Goal: Task Accomplishment & Management: Use online tool/utility

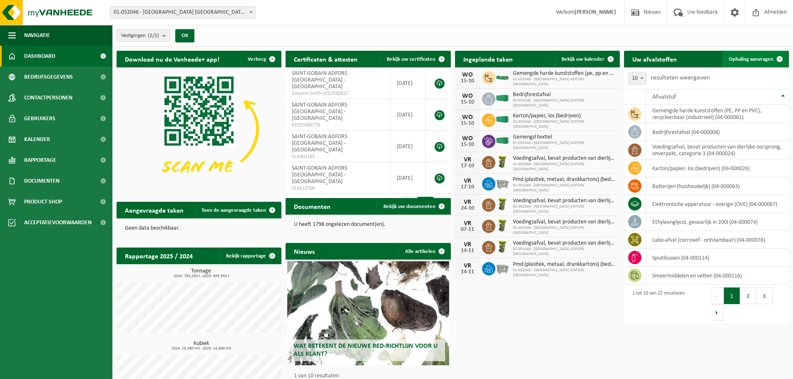
click at [760, 55] on link "Ophaling aanvragen" at bounding box center [755, 59] width 66 height 17
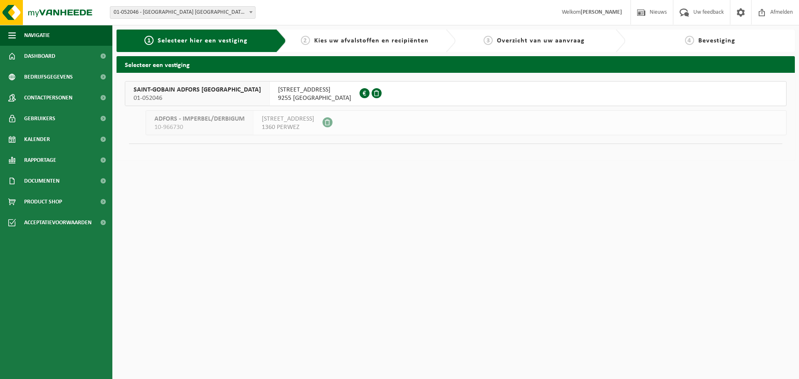
click at [178, 84] on div "SAINT-GOBAIN ADFORS BELGIUM 01-052046" at bounding box center [197, 94] width 144 height 24
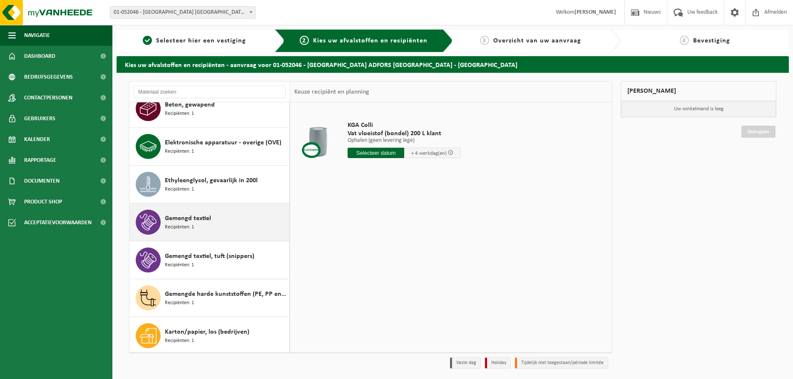
scroll to position [167, 0]
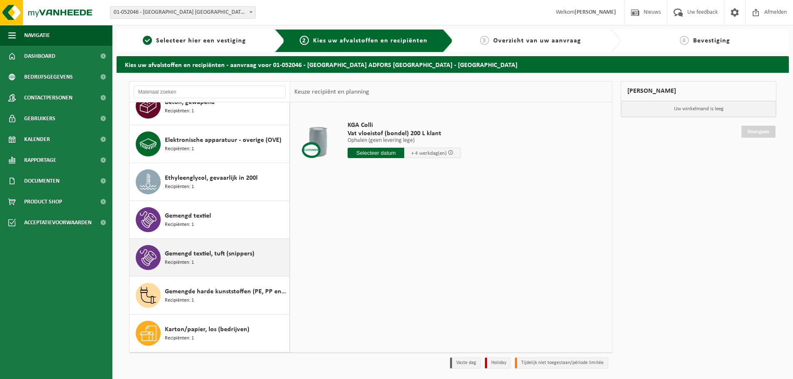
click at [231, 263] on div "Gemengd textiel, tuft (snippers) Recipiënten: 1" at bounding box center [226, 257] width 122 height 25
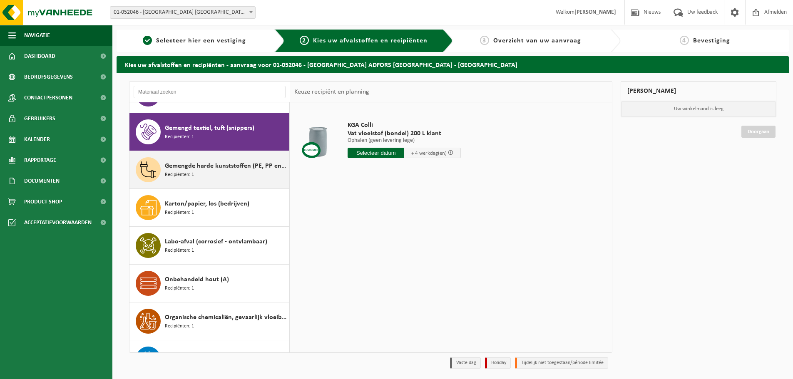
scroll to position [303, 0]
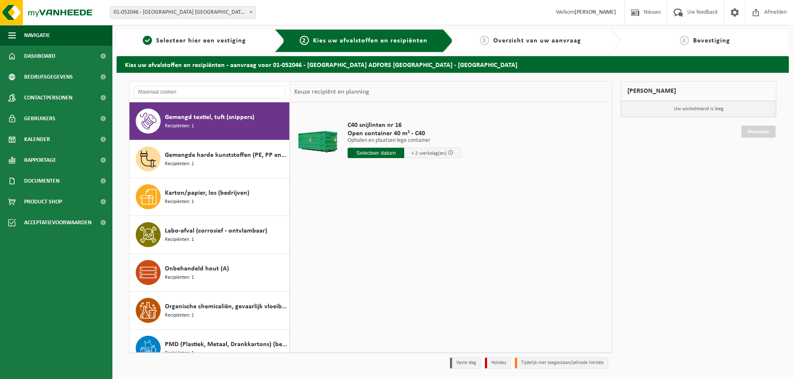
click at [372, 149] on input "text" at bounding box center [376, 153] width 57 height 10
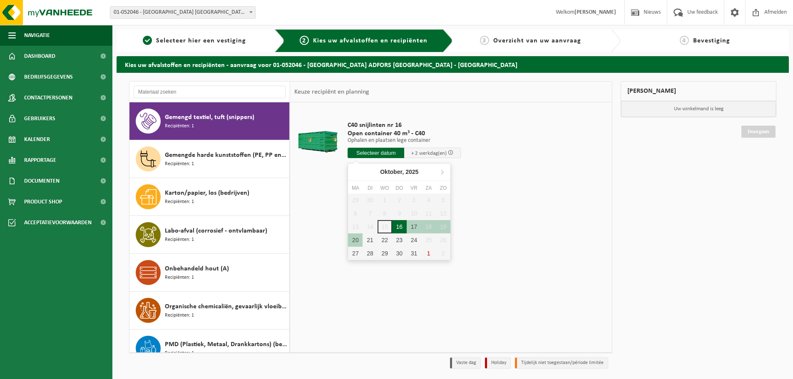
click at [398, 224] on div "16" at bounding box center [399, 226] width 15 height 13
type input "Van 2025-10-16"
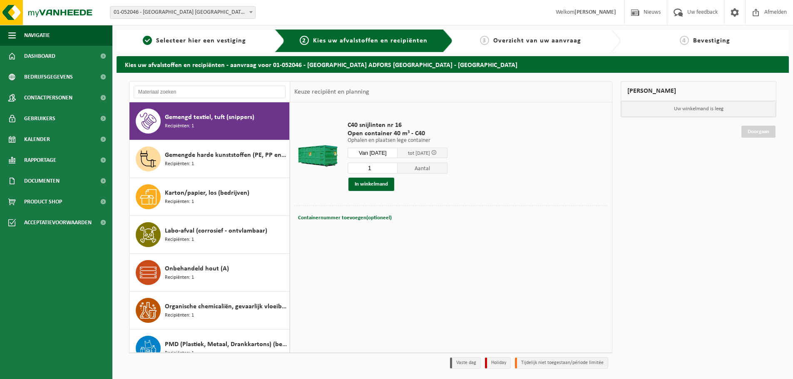
click at [366, 193] on div "C40 snijlinten nr 16 Open container 40 m³ - C40 Ophalen en plaatsen lege contai…" at bounding box center [398, 156] width 108 height 87
click at [364, 187] on button "In winkelmand" at bounding box center [372, 184] width 46 height 13
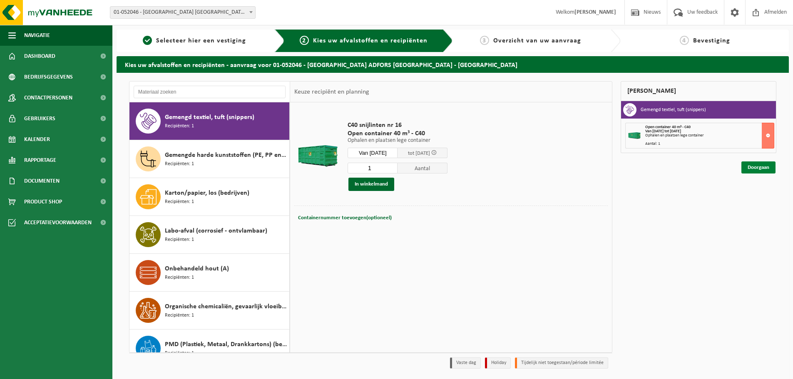
click at [752, 170] on link "Doorgaan" at bounding box center [759, 168] width 34 height 12
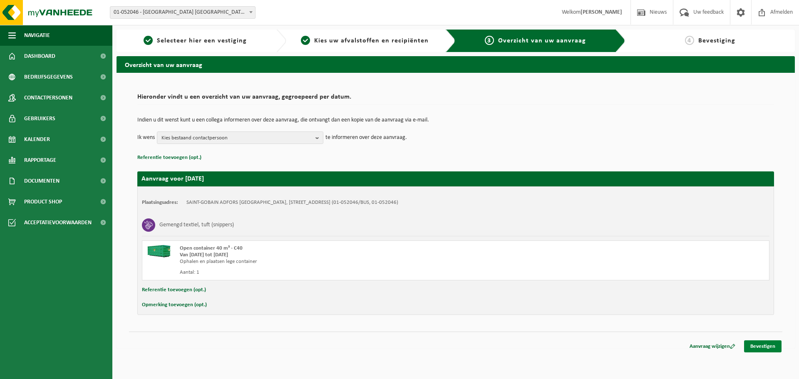
click at [758, 343] on link "Bevestigen" at bounding box center [762, 347] width 37 height 12
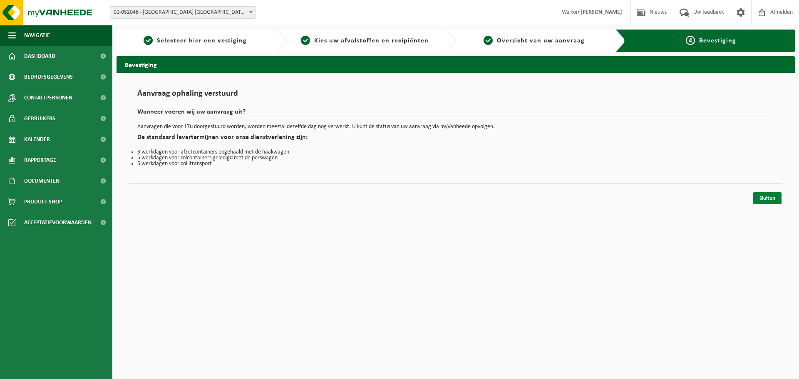
click at [767, 203] on link "Sluiten" at bounding box center [768, 198] width 28 height 12
